Goal: Task Accomplishment & Management: Manage account settings

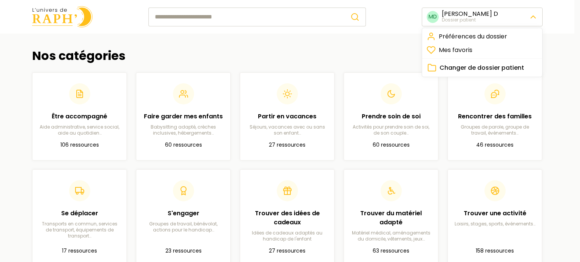
click at [532, 19] on html "MD [PERSON_NAME] patient Nos catégories Être accompagné Aide administrative, se…" at bounding box center [290, 216] width 580 height 433
click at [494, 70] on span "Changer de dossier patient" at bounding box center [482, 67] width 85 height 9
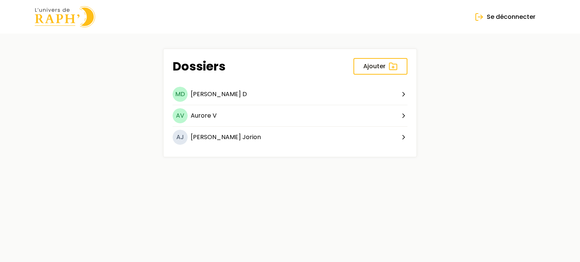
click at [67, 22] on img at bounding box center [65, 17] width 60 height 22
click at [517, 11] on button "Se déconnecter" at bounding box center [505, 17] width 80 height 17
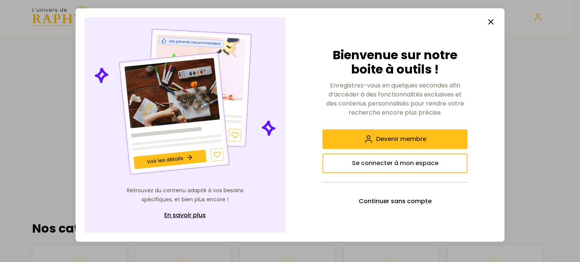
click at [490, 21] on line "button" at bounding box center [491, 22] width 5 height 5
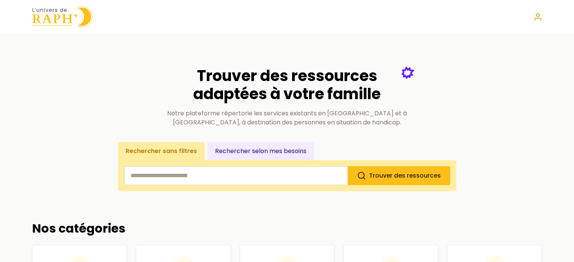
click at [538, 16] on circle at bounding box center [538, 15] width 3 height 3
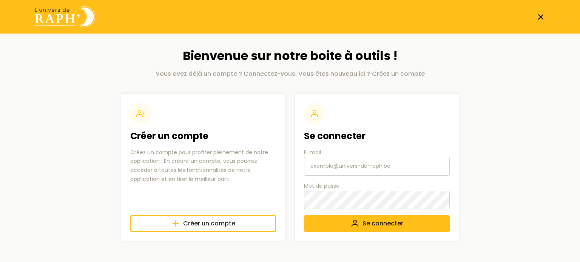
click at [338, 167] on input "E-mail" at bounding box center [377, 166] width 146 height 19
type input "aurore.vanschepdael@rixensart.be"
click at [378, 224] on span "Se connecter" at bounding box center [383, 223] width 41 height 9
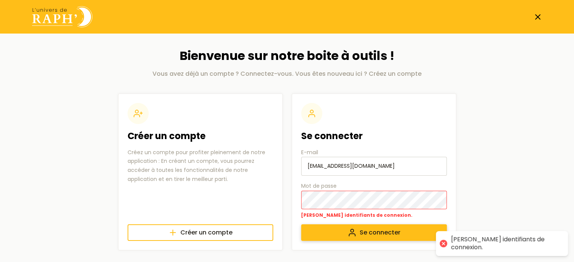
click at [370, 231] on span "Se connecter" at bounding box center [380, 232] width 41 height 9
click at [301, 225] on button "Se connecter" at bounding box center [374, 233] width 146 height 17
click at [348, 234] on icon "submit" at bounding box center [352, 232] width 9 height 9
click at [301, 225] on button "Se connecter" at bounding box center [374, 233] width 146 height 17
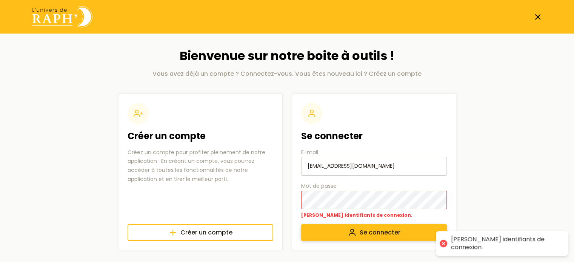
click at [394, 231] on span "Se connecter" at bounding box center [380, 232] width 41 height 9
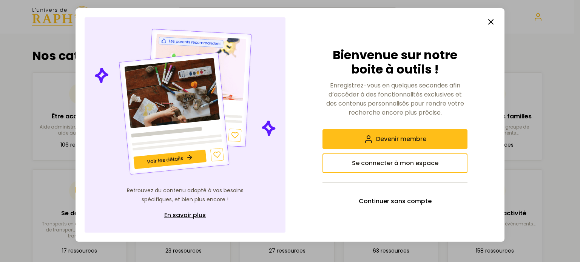
click at [492, 19] on icon "button" at bounding box center [490, 21] width 9 height 9
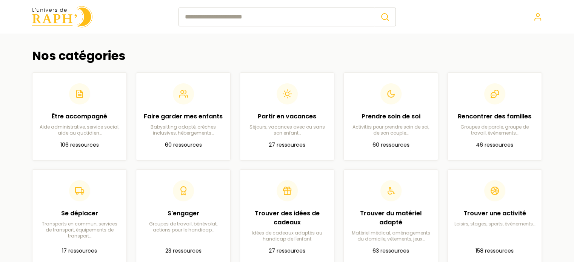
click at [267, 13] on input "search" at bounding box center [277, 17] width 196 height 19
click at [150, 49] on h2 "Nos catégories" at bounding box center [287, 56] width 511 height 14
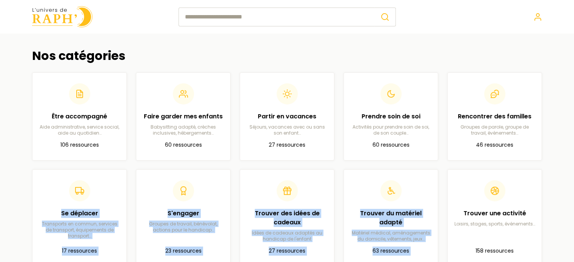
drag, startPoint x: 574, startPoint y: 148, endPoint x: 575, endPoint y: 191, distance: 43.8
click at [574, 191] on html "Nos catégories Être accompagné Aide administrative, service social, aide au quo…" at bounding box center [287, 216] width 574 height 433
click at [544, 190] on div "Nos catégories Être accompagné Aide administrative, service social, aide au quo…" at bounding box center [287, 158] width 535 height 248
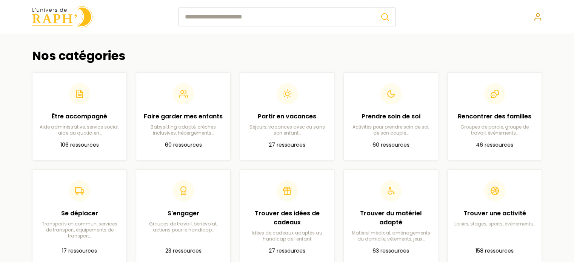
click at [539, 19] on icon at bounding box center [538, 16] width 9 height 9
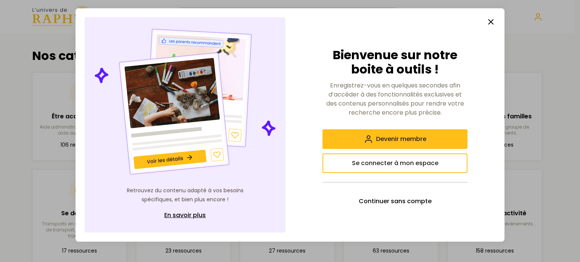
click at [494, 21] on icon "button" at bounding box center [490, 21] width 9 height 9
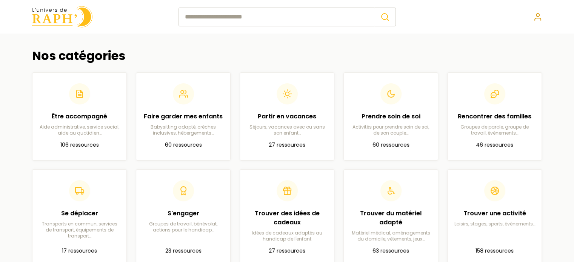
click at [535, 18] on icon at bounding box center [538, 19] width 6 height 2
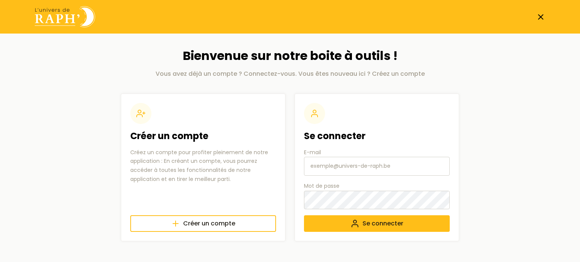
click at [346, 163] on input "E-mail" at bounding box center [377, 166] width 146 height 19
type input "aurore.vanschepdael@rixensart.be"
click at [394, 217] on button "Se connecter" at bounding box center [377, 224] width 146 height 17
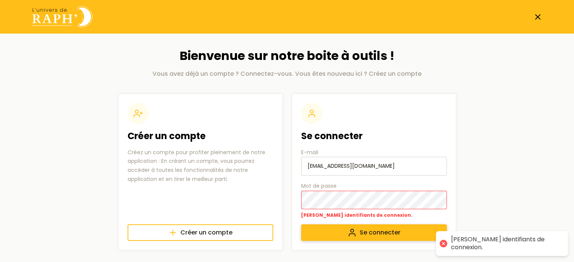
click at [349, 233] on icon "submit" at bounding box center [352, 232] width 9 height 9
click at [367, 231] on span "Se connecter" at bounding box center [380, 232] width 41 height 9
click at [343, 232] on button "Se connecter" at bounding box center [374, 233] width 146 height 17
click at [532, 69] on main "Bienvenue sur notre boite à outils ! Vous avez déjà un compte ? Connectez-vous.…" at bounding box center [287, 150] width 535 height 232
